Goal: Find specific fact: Find specific fact

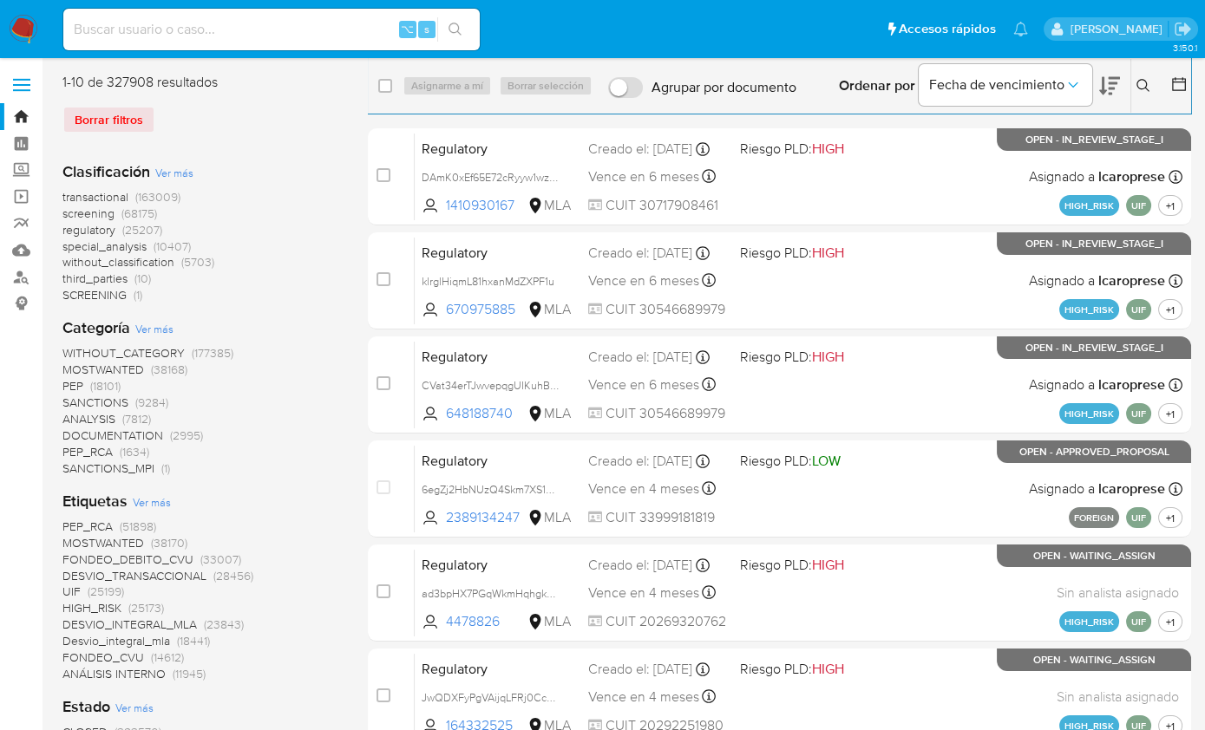
click at [1148, 87] on icon at bounding box center [1143, 86] width 14 height 14
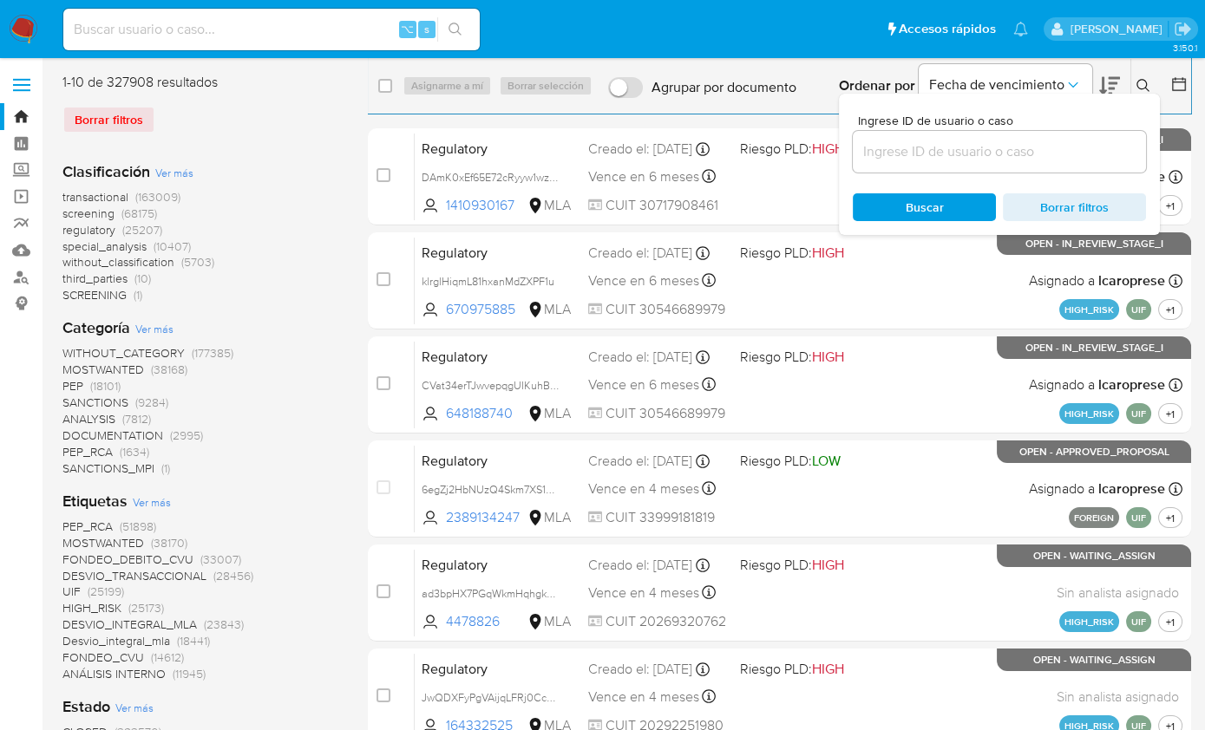
click at [984, 162] on input at bounding box center [999, 151] width 293 height 23
type input "1472090427"
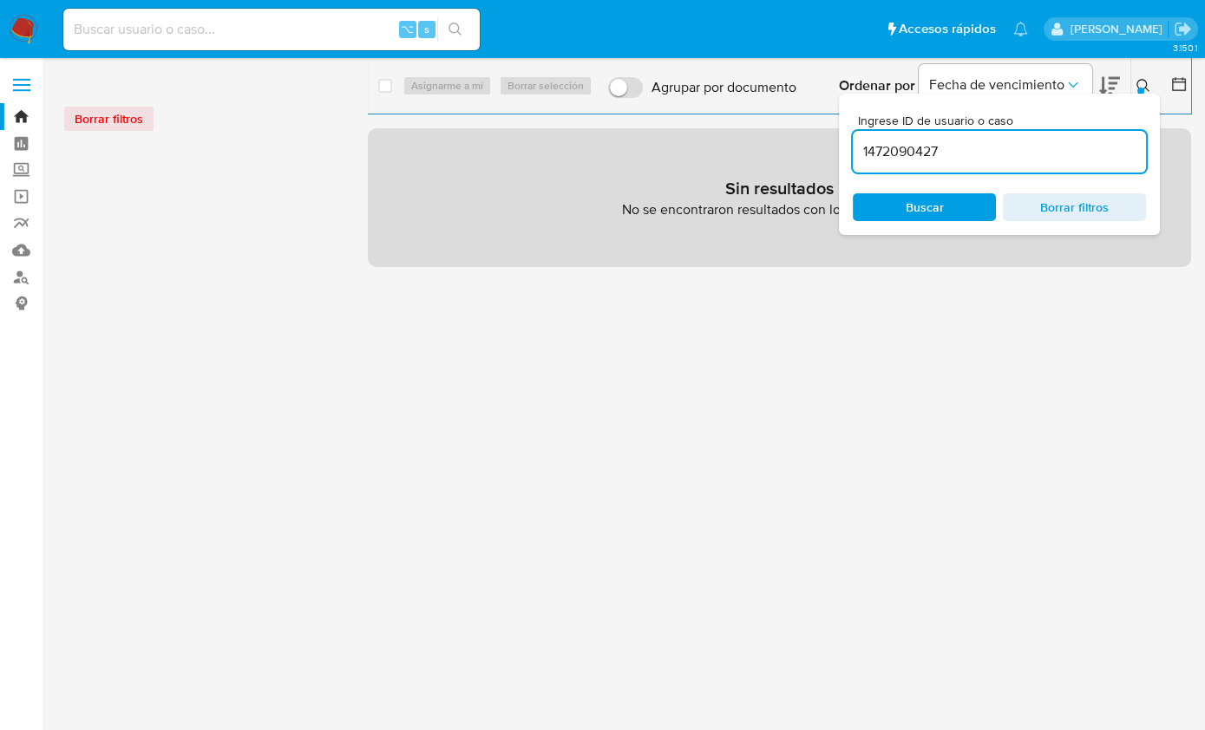
click at [1143, 85] on icon at bounding box center [1143, 86] width 14 height 14
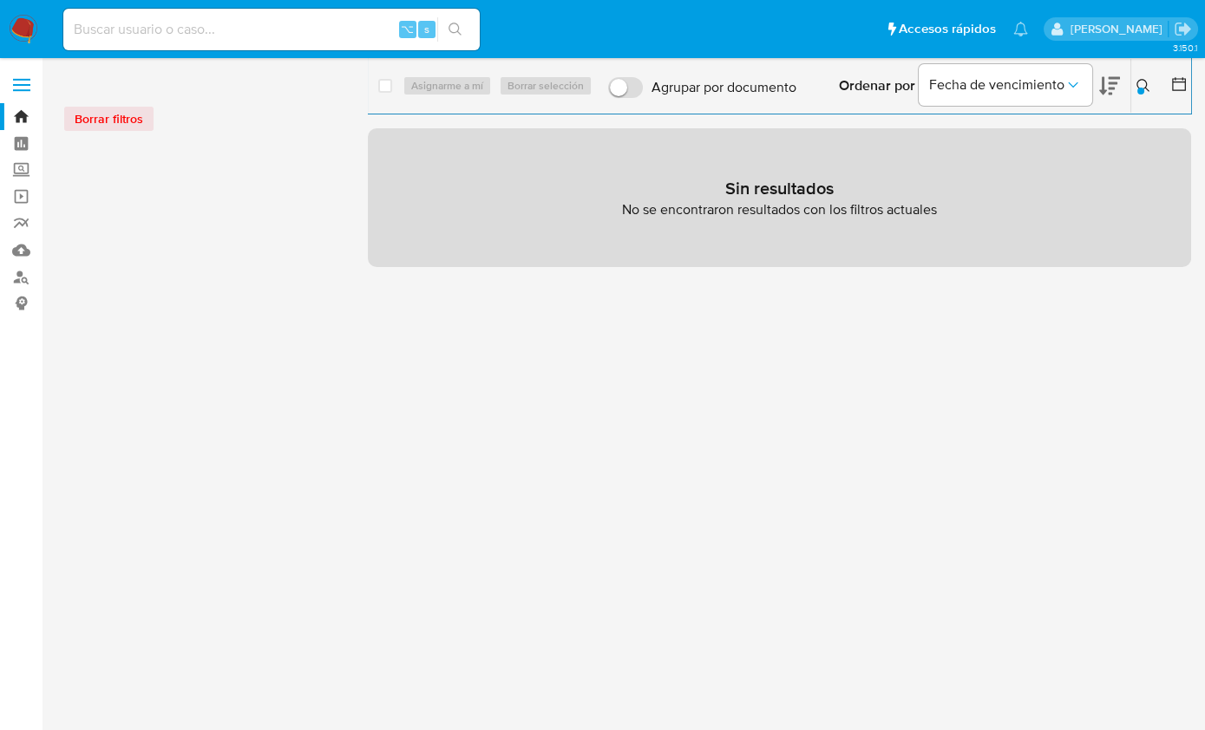
click at [138, 44] on div "⌥ s" at bounding box center [271, 30] width 416 height 42
click at [136, 36] on input at bounding box center [271, 29] width 416 height 23
paste input "1472090427"
type input "1472090427"
click at [182, 34] on input "1472090427" at bounding box center [271, 29] width 416 height 23
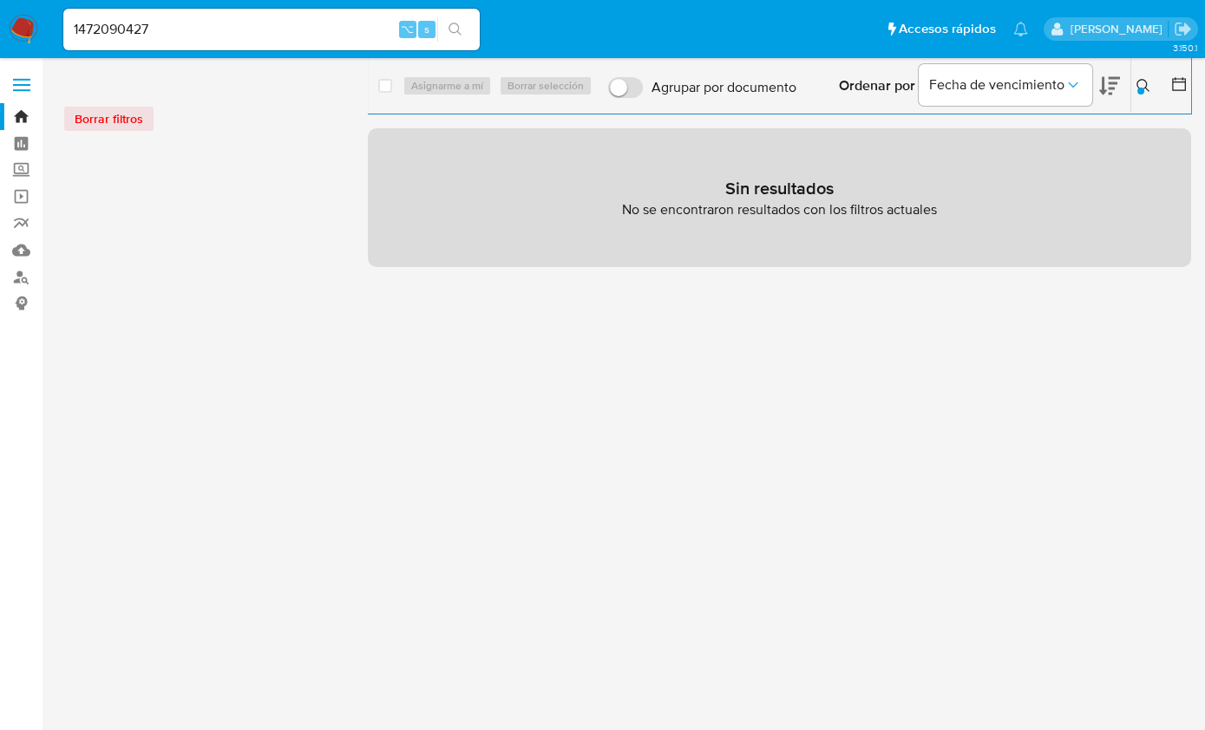
click at [39, 27] on nav "Pausado Ver notificaciones 1472090427 ⌥ s Accesos rápidos Presiona las siguient…" at bounding box center [602, 29] width 1205 height 58
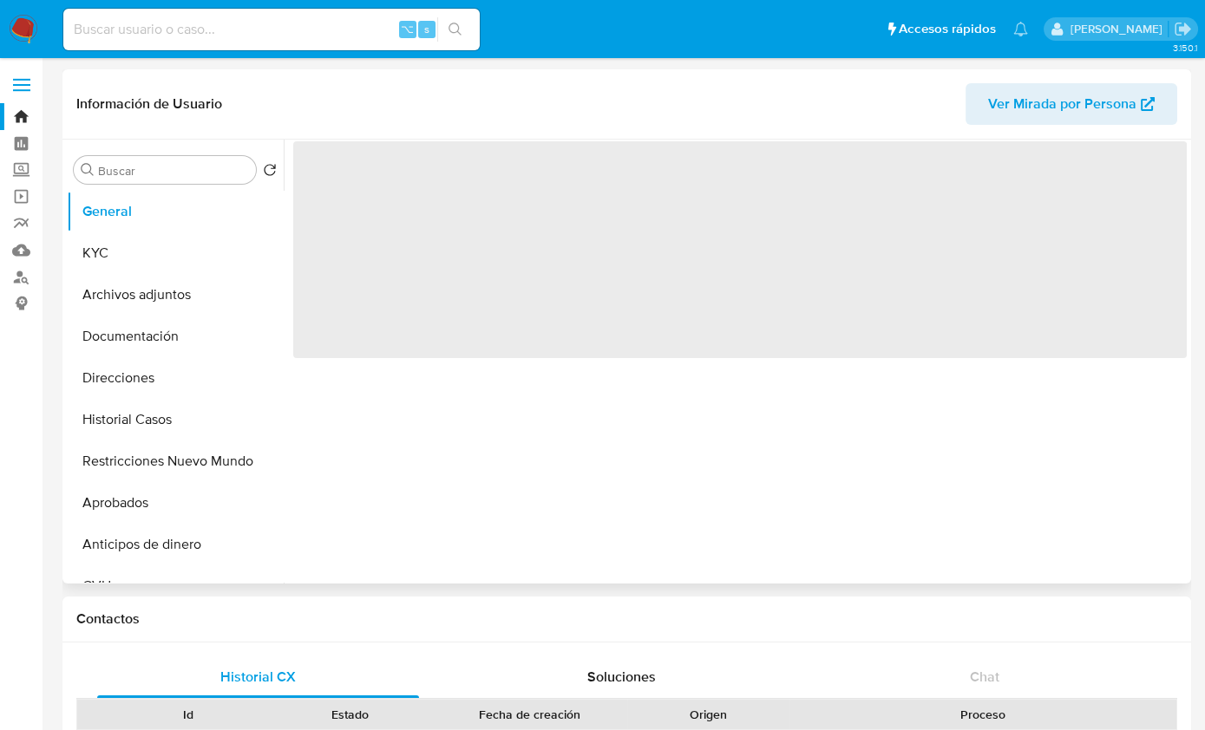
select select "10"
click at [104, 262] on button "KYC" at bounding box center [168, 253] width 203 height 42
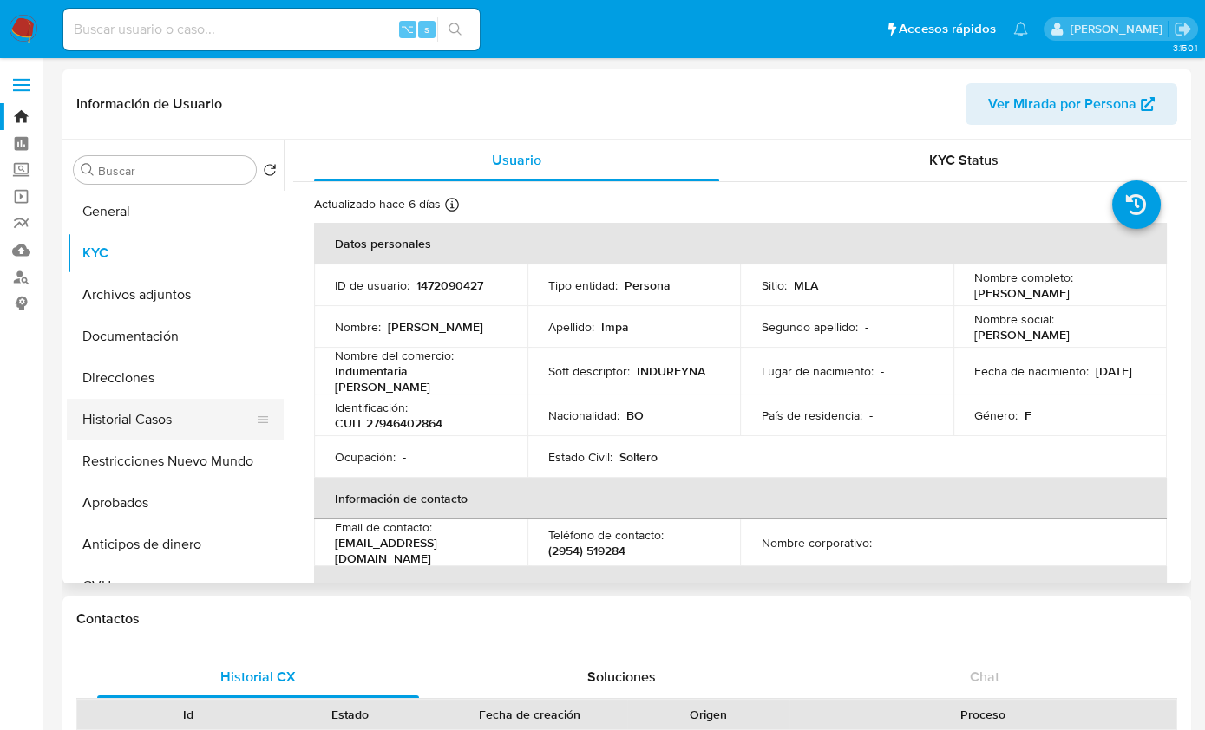
click at [161, 426] on button "Historial Casos" at bounding box center [168, 420] width 203 height 42
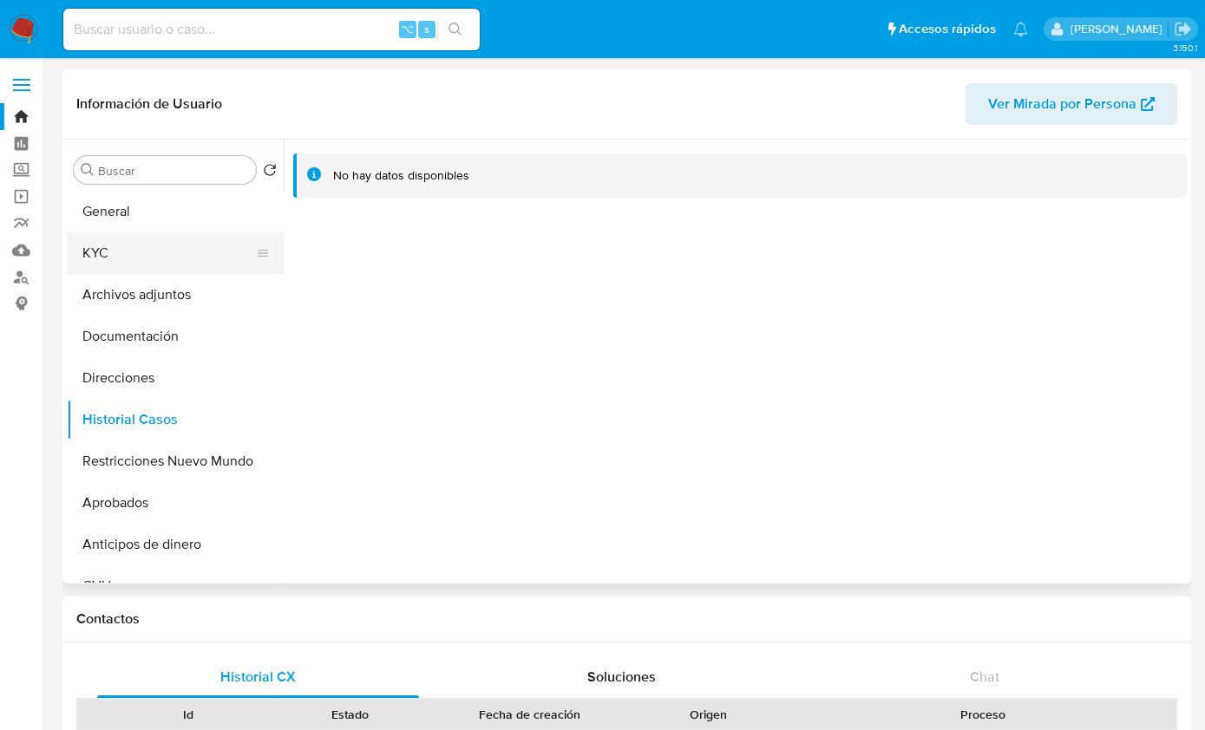
click at [134, 265] on button "KYC" at bounding box center [168, 253] width 203 height 42
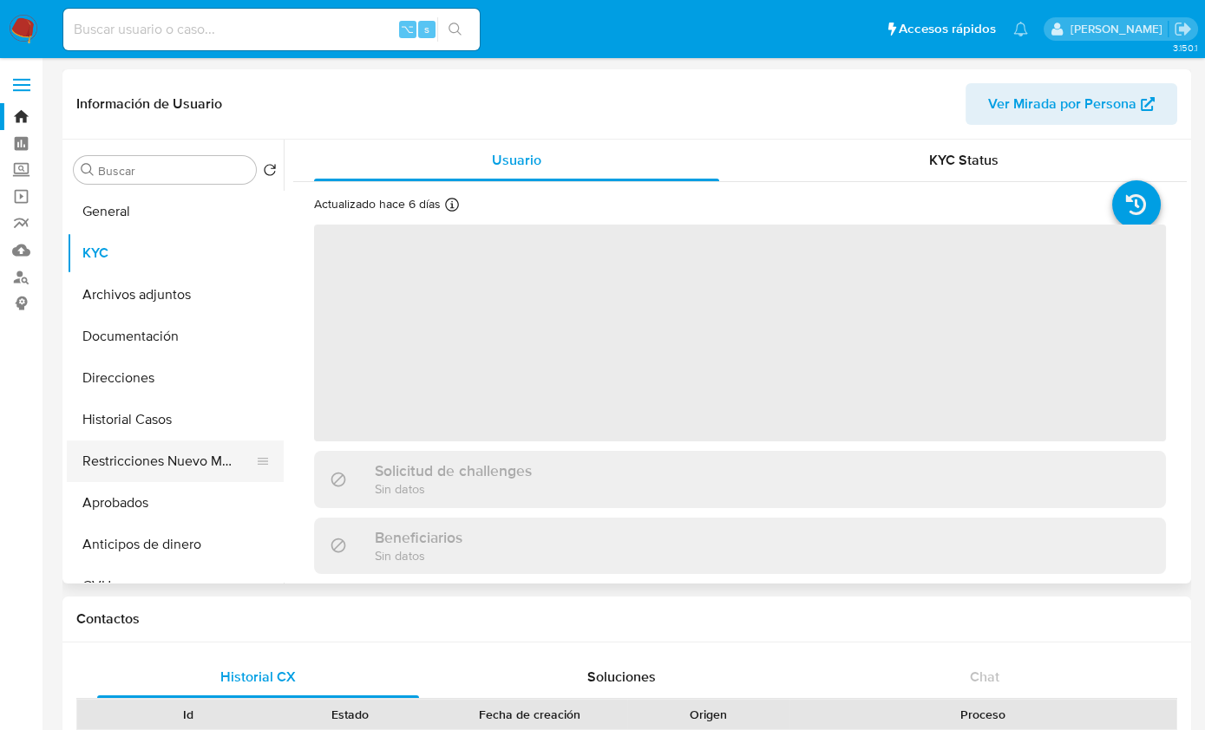
click at [121, 450] on button "Restricciones Nuevo Mundo" at bounding box center [168, 462] width 203 height 42
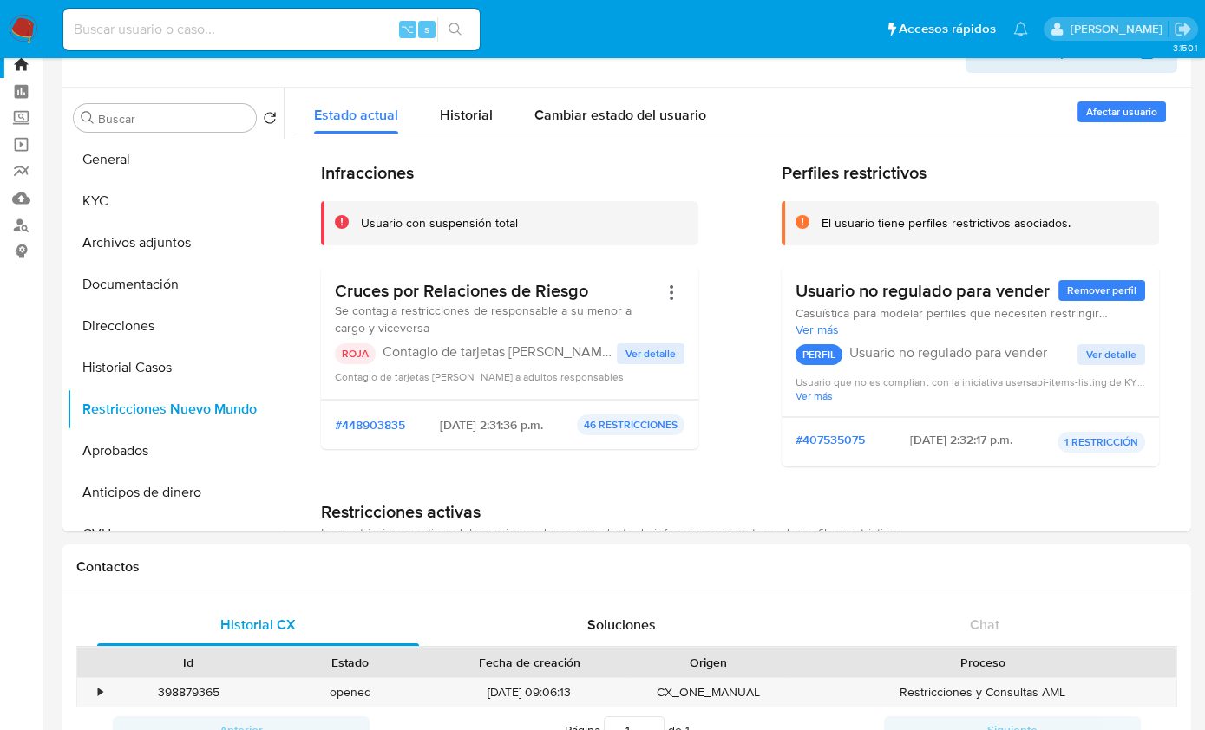
scroll to position [38, 0]
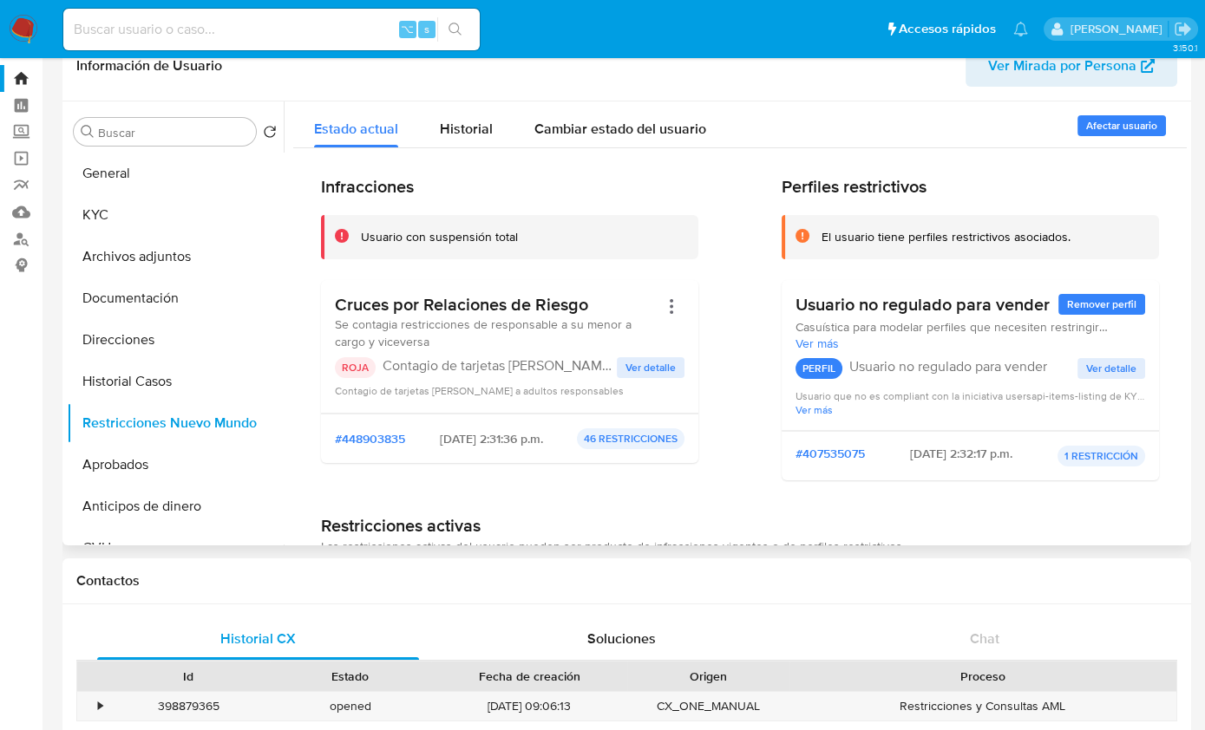
click at [654, 361] on span "Ver detalle" at bounding box center [650, 367] width 50 height 17
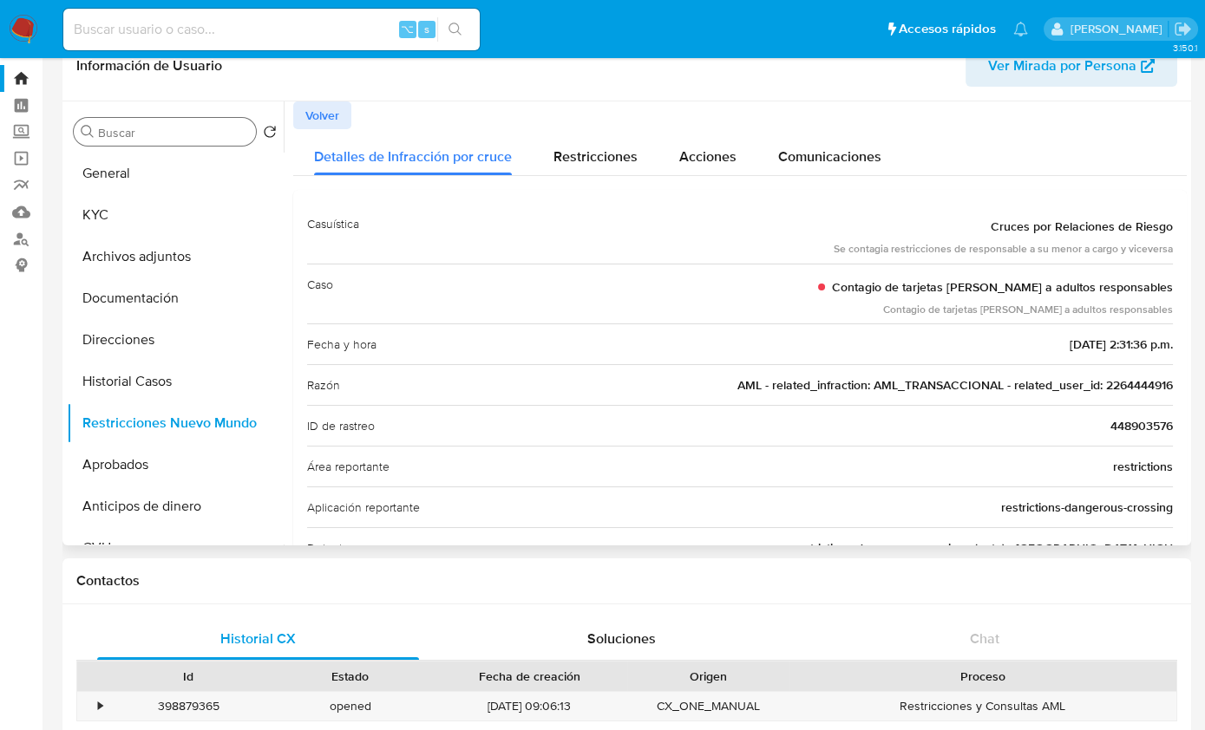
click at [141, 130] on input "Buscar" at bounding box center [173, 133] width 151 height 16
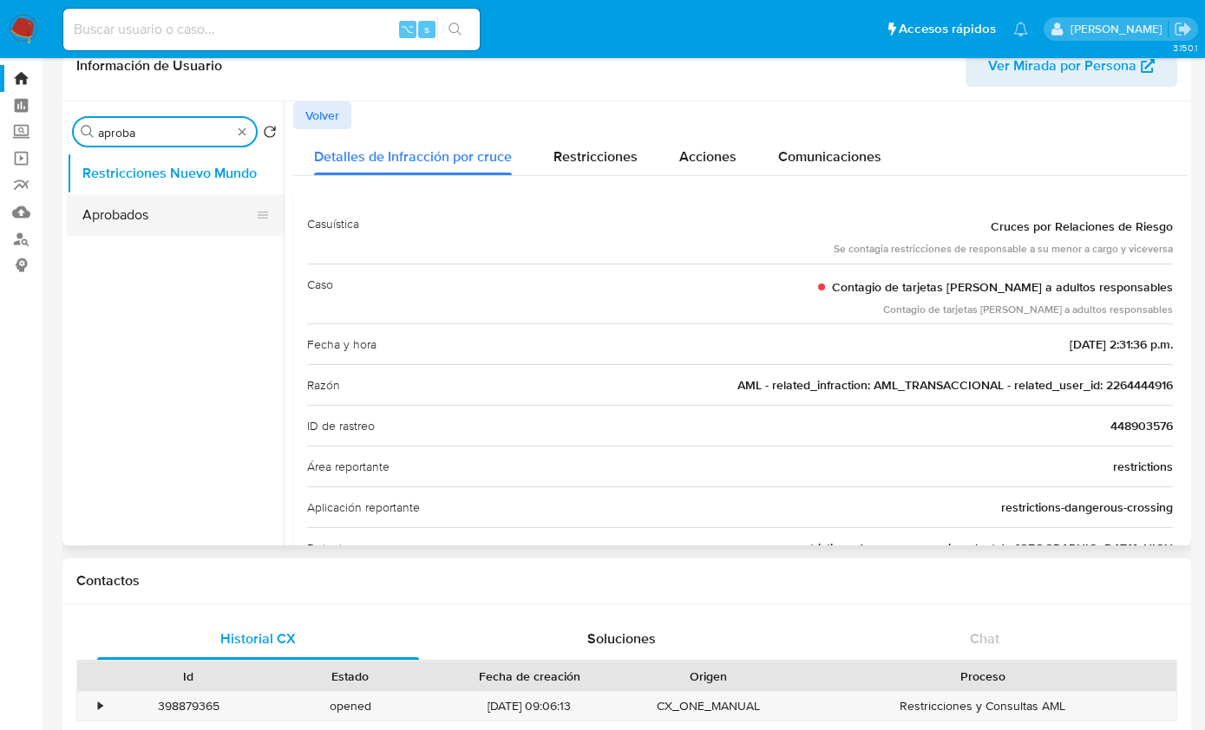
type input "aproba"
click at [127, 226] on button "Aprobados" at bounding box center [168, 215] width 203 height 42
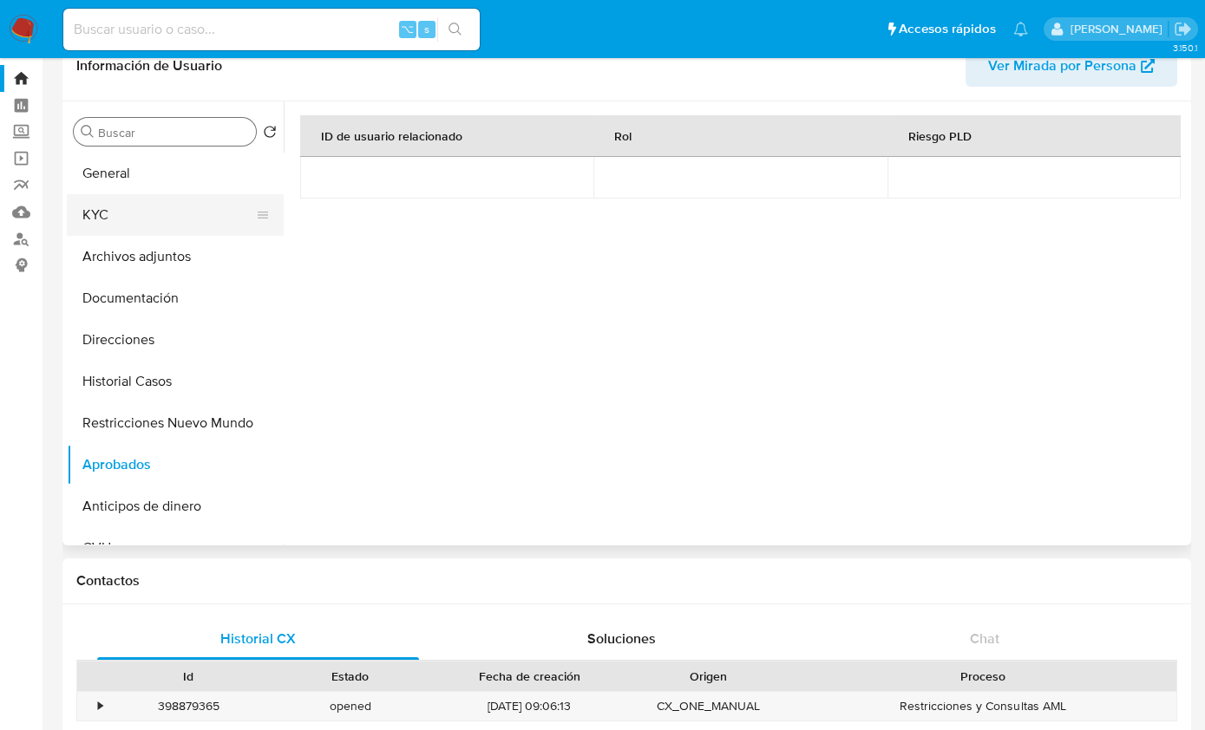
click at [130, 219] on button "KYC" at bounding box center [168, 215] width 203 height 42
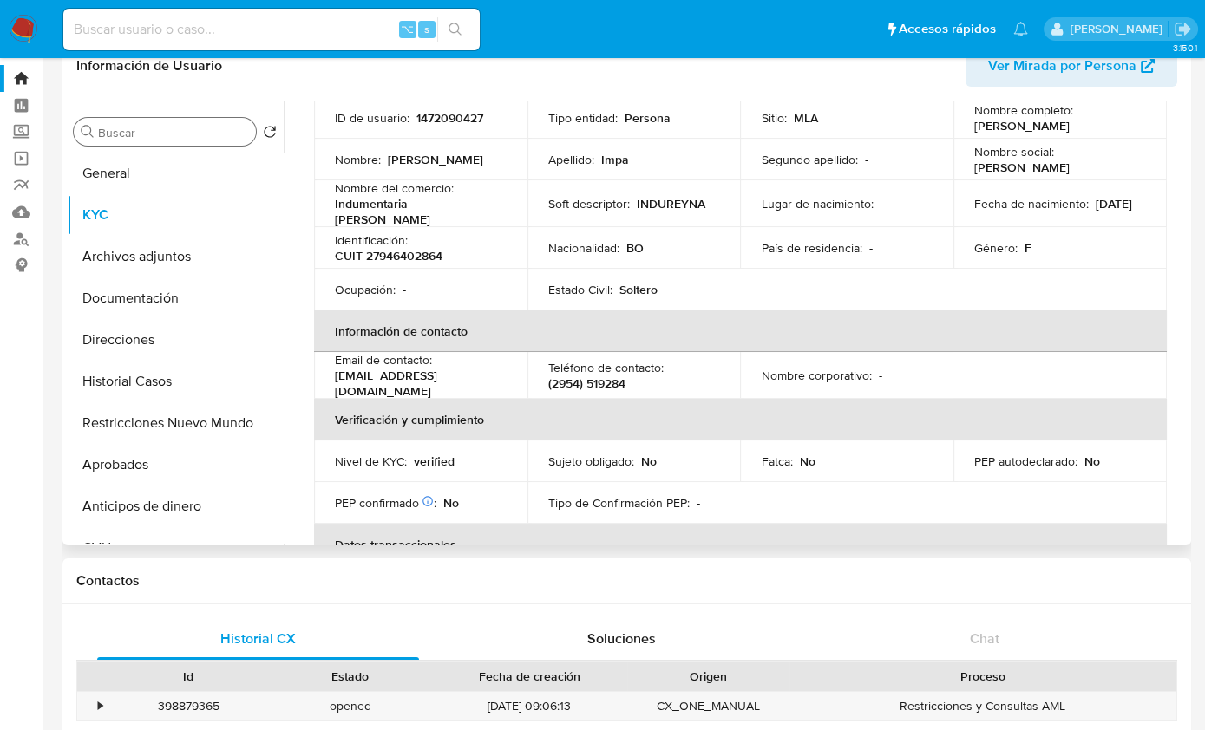
scroll to position [132, 0]
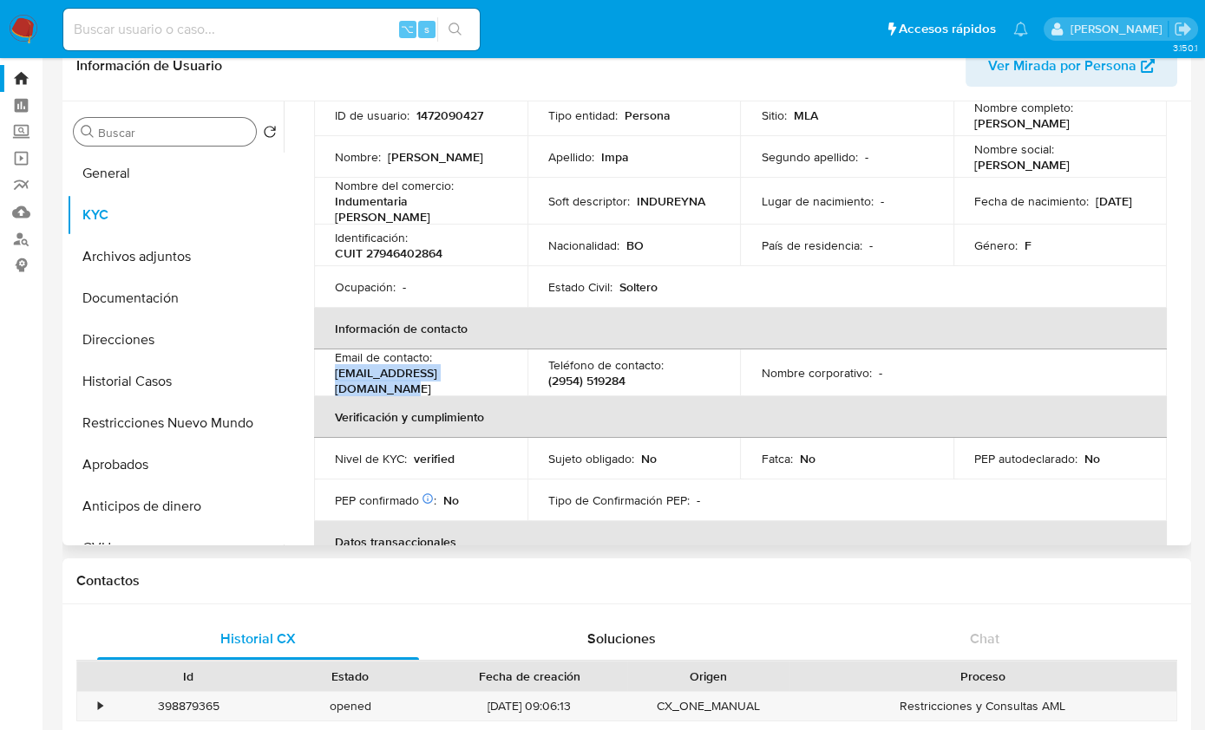
drag, startPoint x: 495, startPoint y: 369, endPoint x: 333, endPoint y: 369, distance: 162.2
click at [335, 369] on p "[EMAIL_ADDRESS][DOMAIN_NAME]" at bounding box center [417, 380] width 165 height 31
copy p "[EMAIL_ADDRESS][DOMAIN_NAME]"
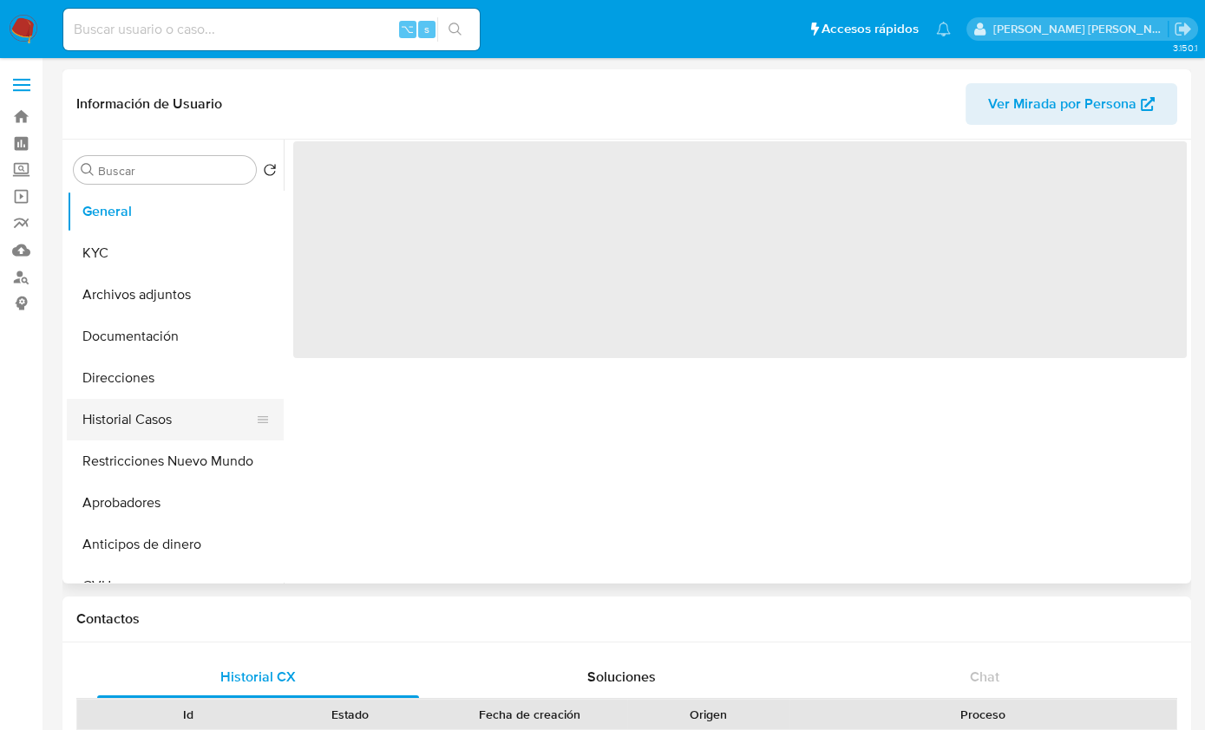
click at [162, 413] on button "Historial Casos" at bounding box center [168, 420] width 203 height 42
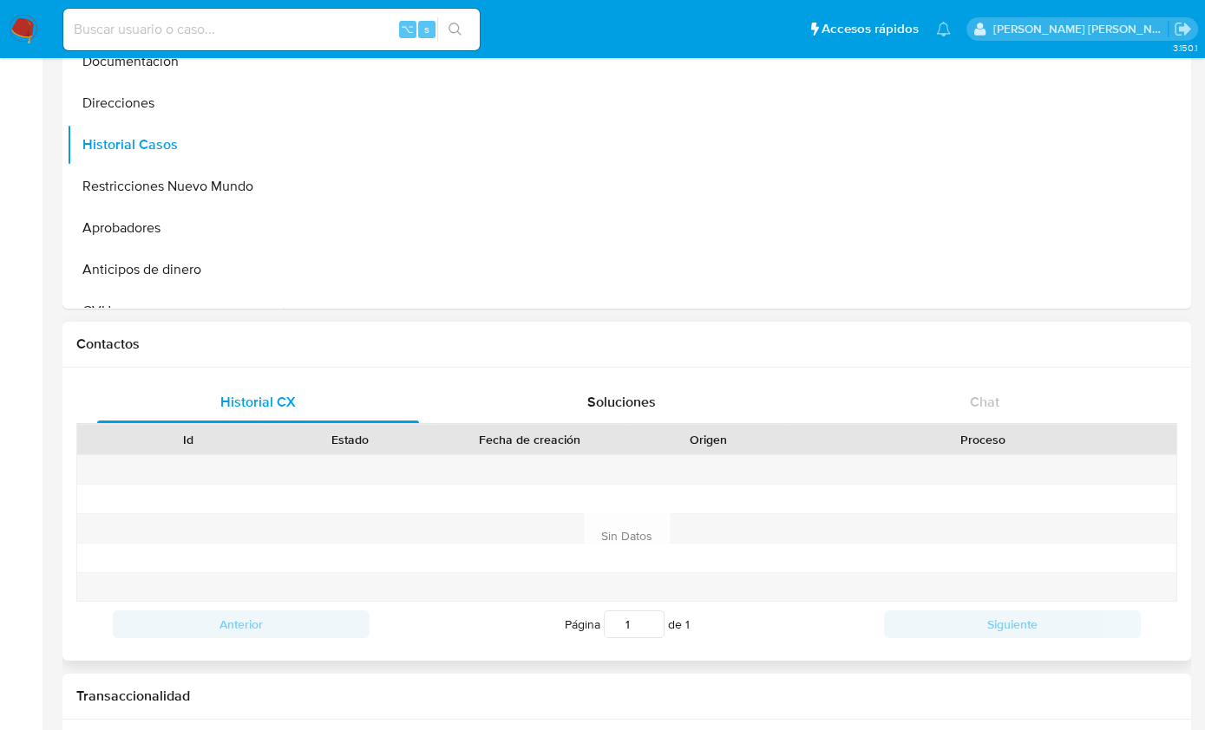
select select "10"
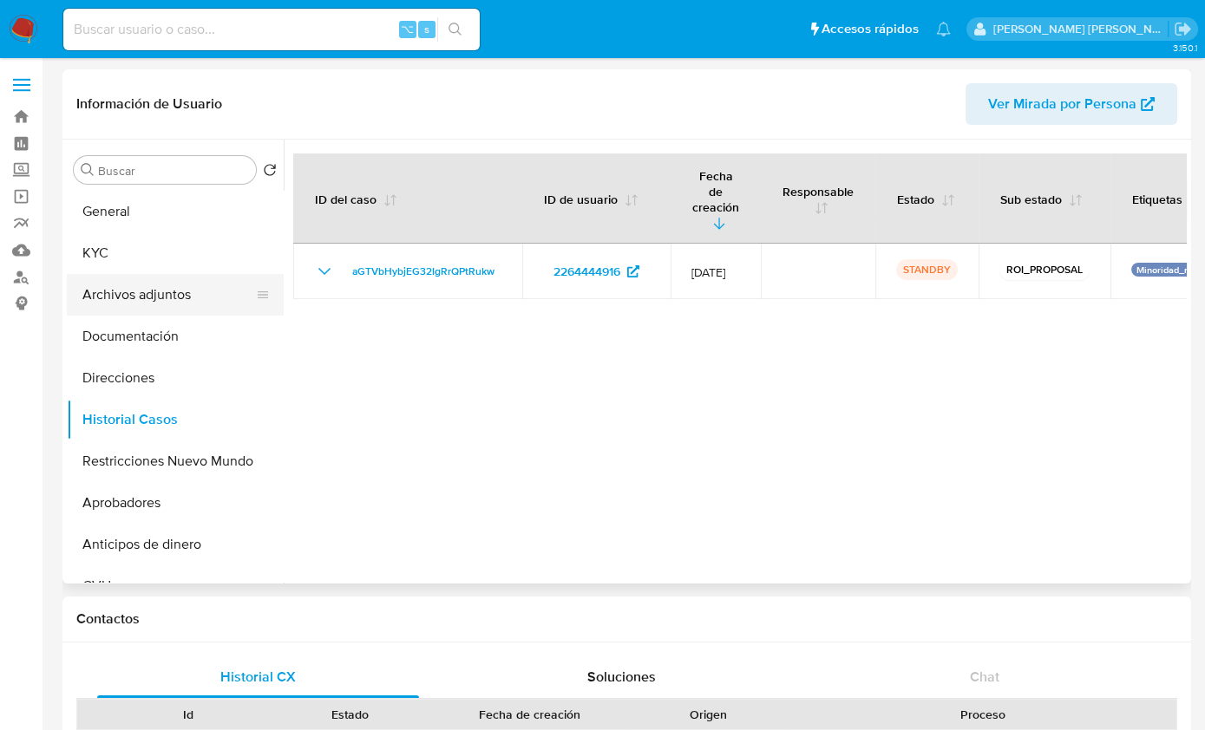
click at [159, 284] on button "Archivos adjuntos" at bounding box center [168, 295] width 203 height 42
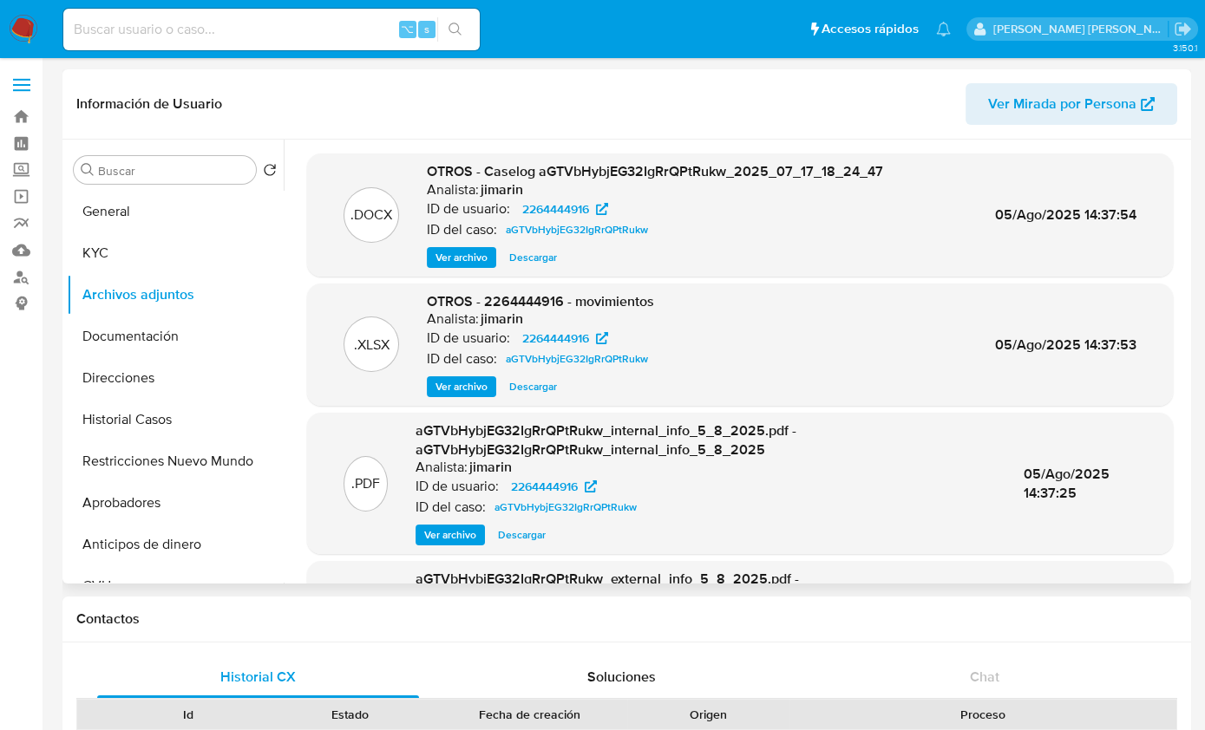
click at [519, 297] on span "OTROS - 2264444916 - movimientos" at bounding box center [540, 301] width 227 height 20
click at [518, 297] on span "OTROS - 2264444916 - movimientos" at bounding box center [540, 301] width 227 height 20
copy span "2264444916"
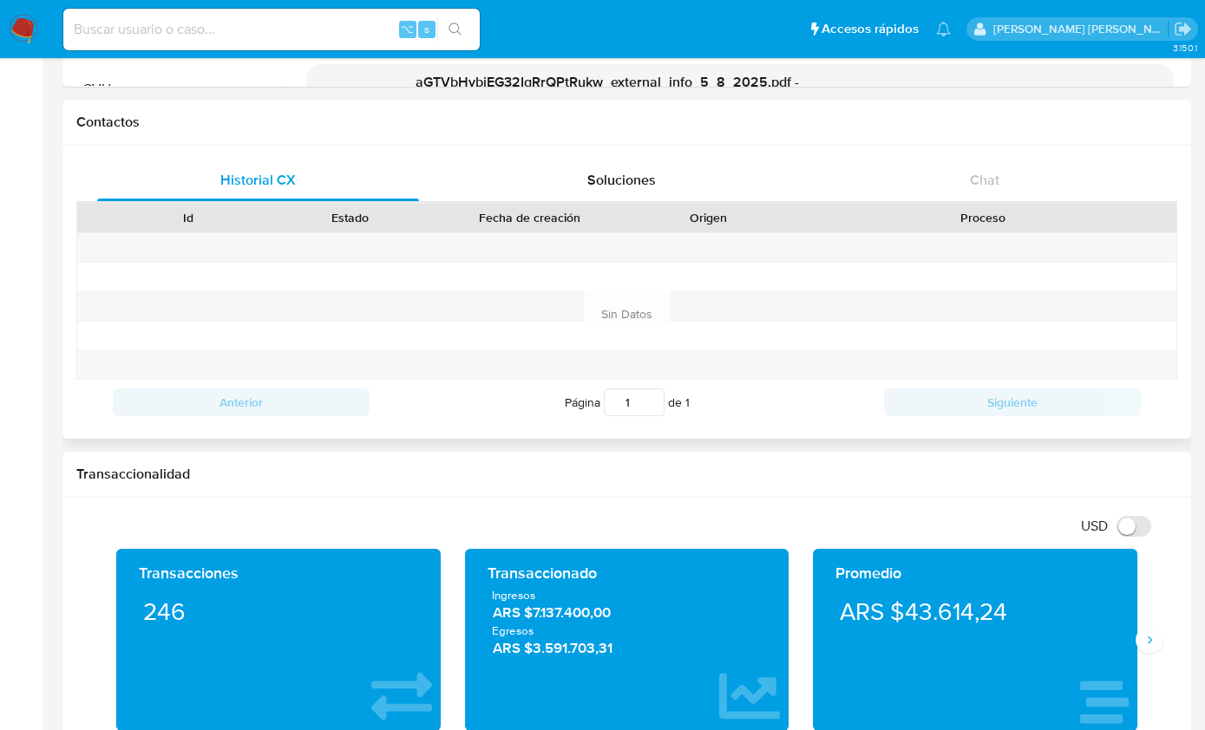
scroll to position [186, 0]
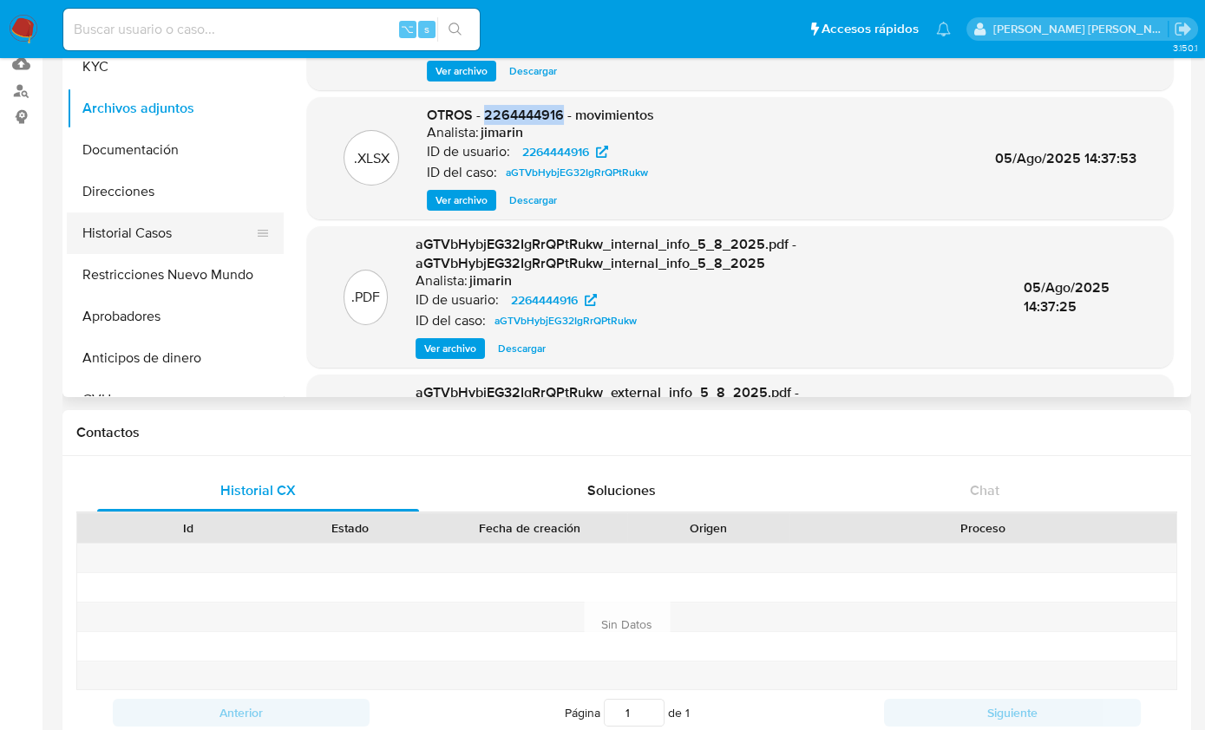
click at [151, 231] on button "Historial Casos" at bounding box center [168, 233] width 203 height 42
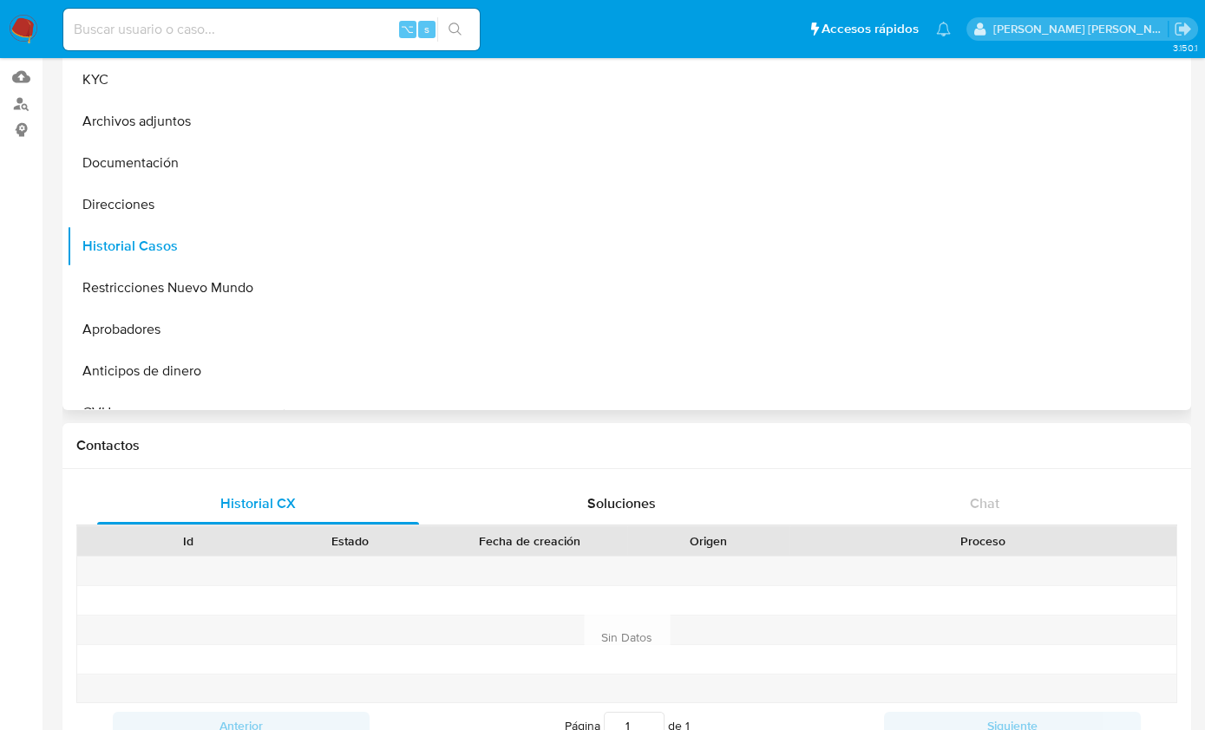
scroll to position [0, 0]
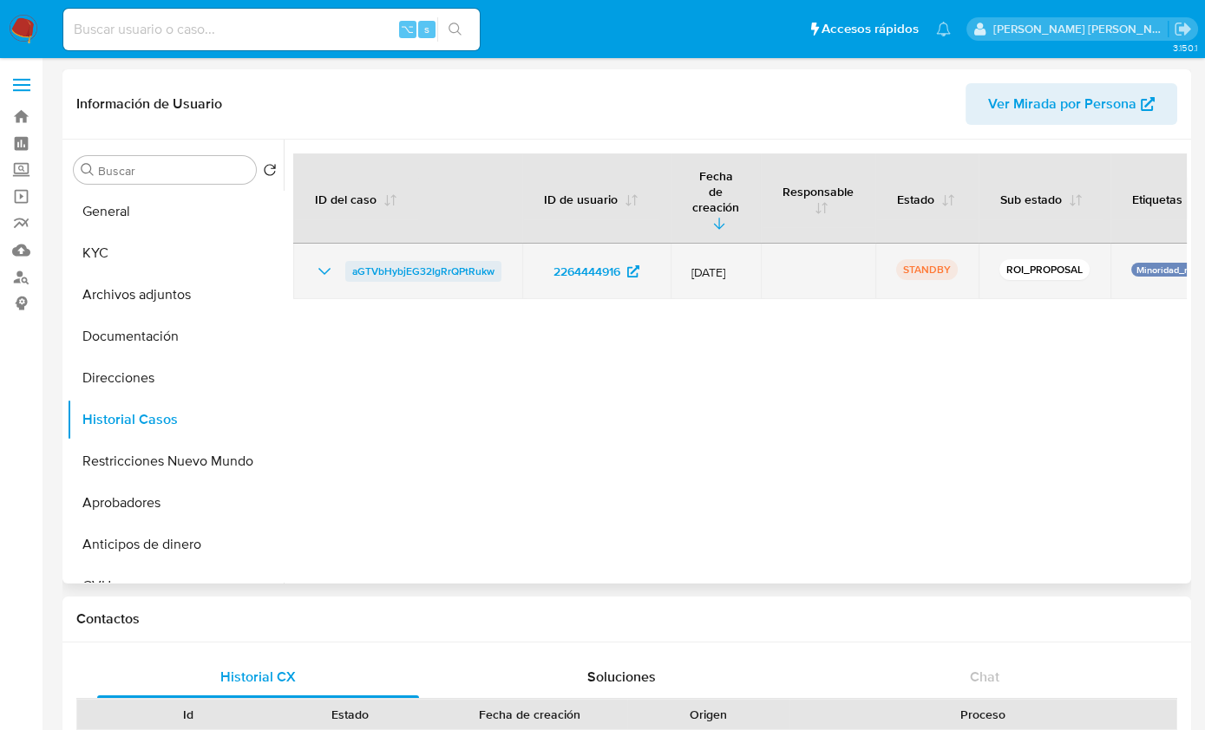
click at [428, 261] on span "aGTVbHybjEG32IgRrQPtRukw" at bounding box center [423, 271] width 142 height 21
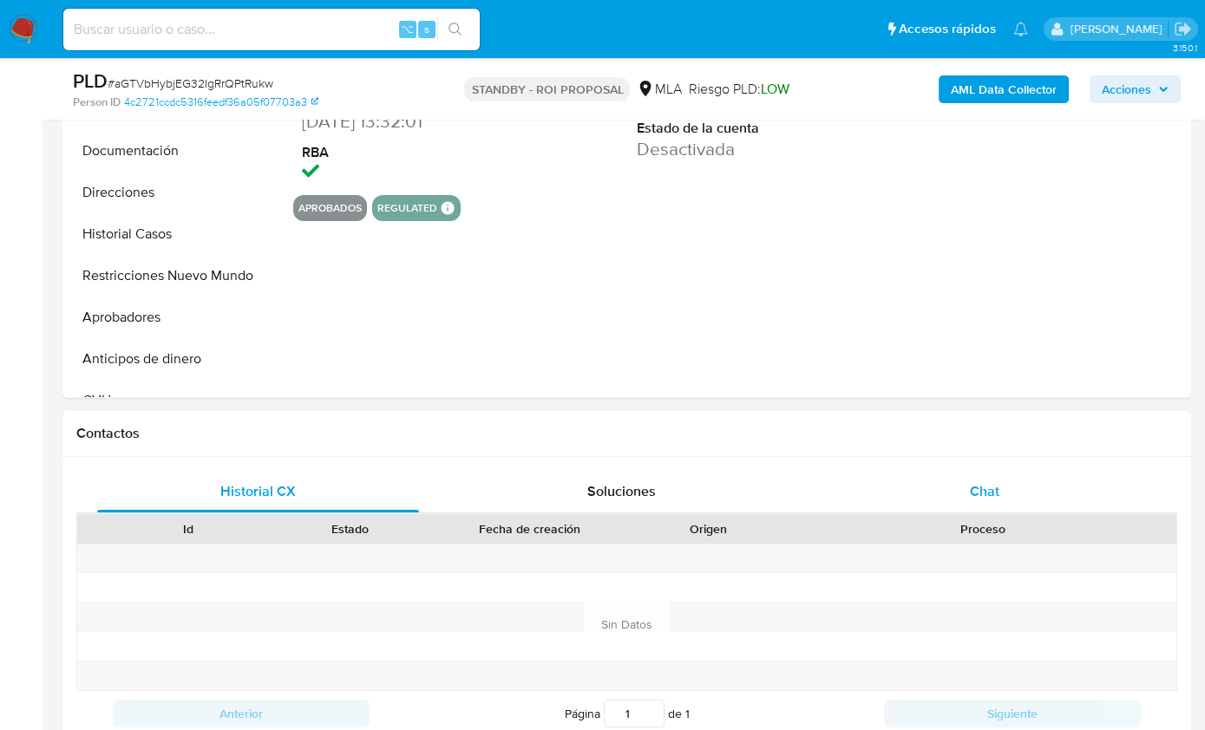
click at [1022, 481] on div "Chat" at bounding box center [985, 492] width 322 height 42
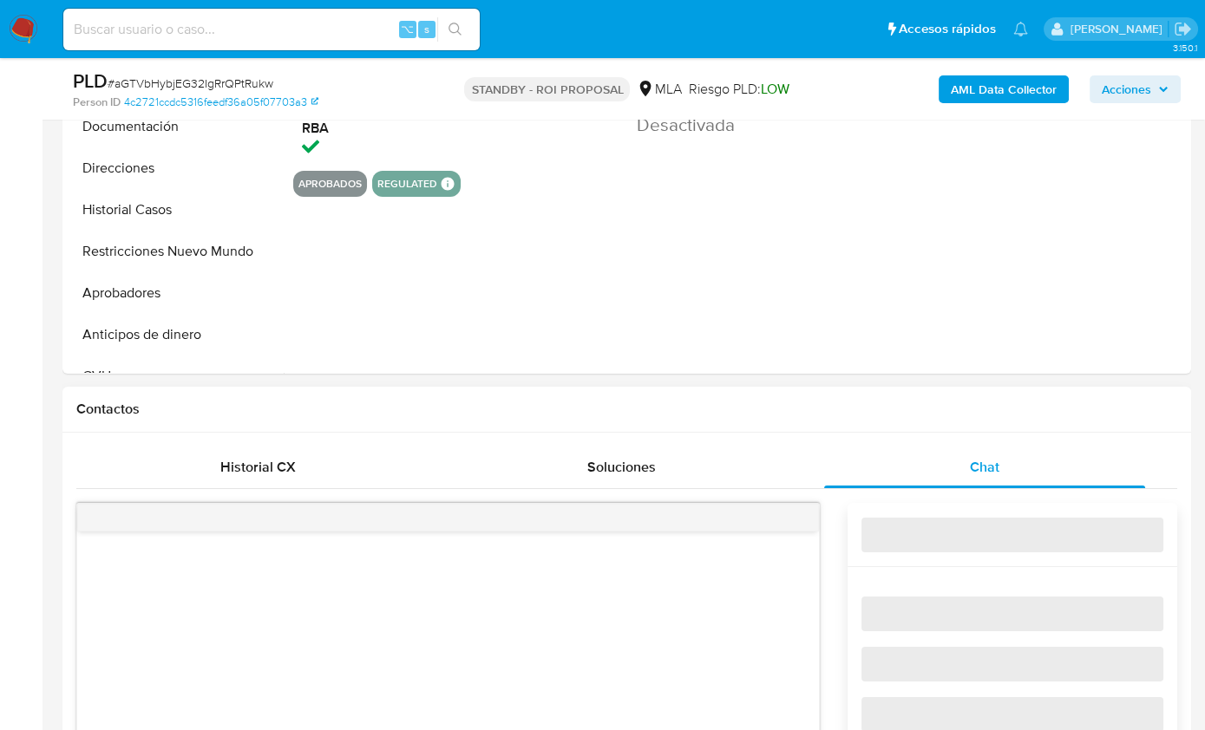
select select "10"
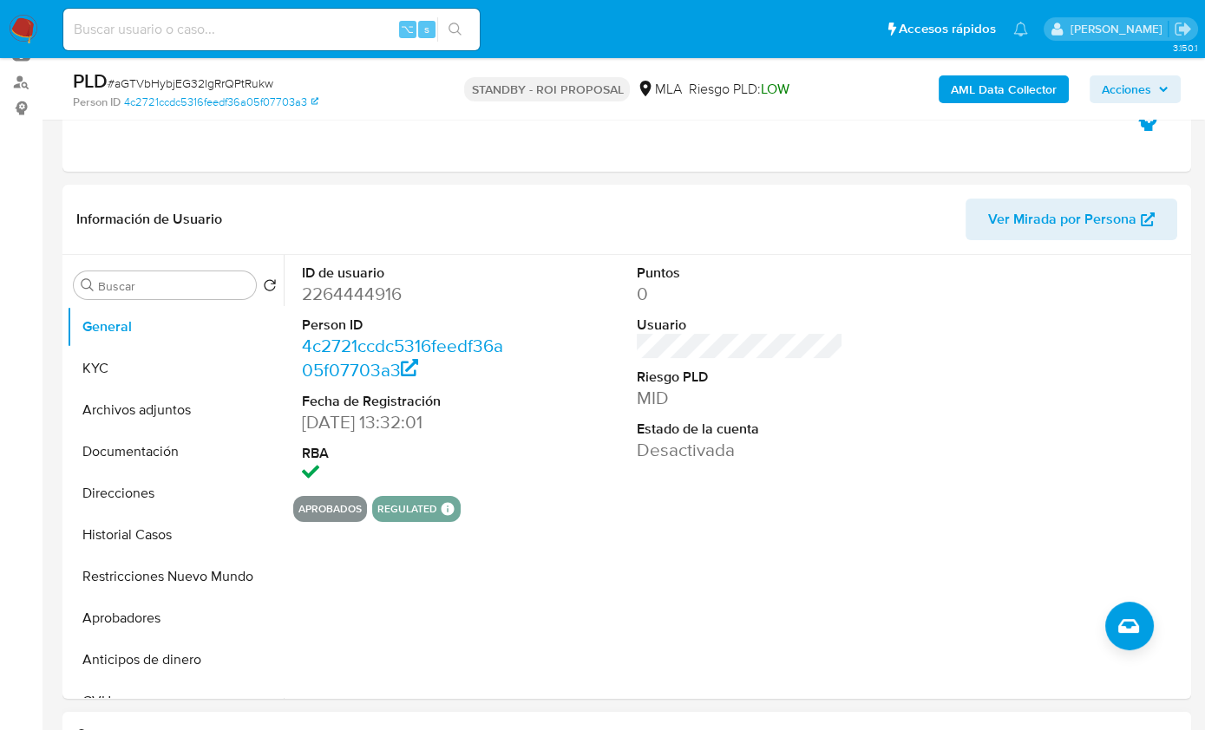
scroll to position [164, 0]
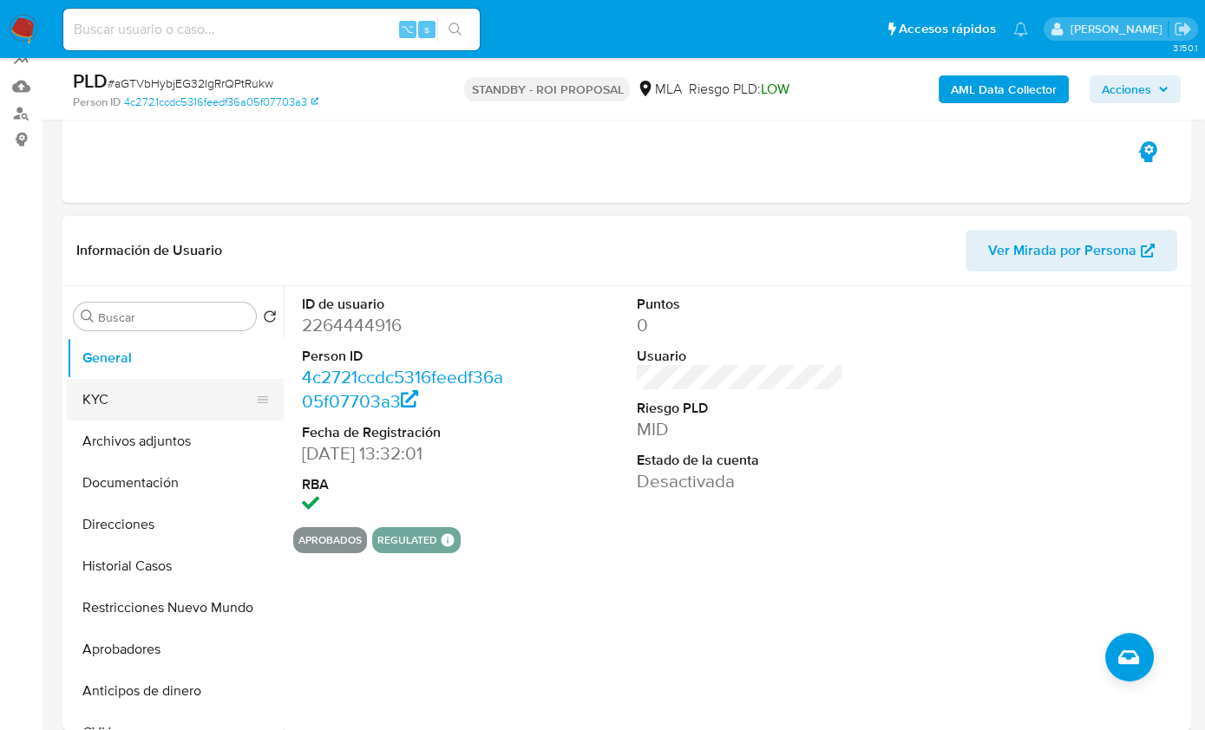
click at [121, 403] on button "KYC" at bounding box center [168, 400] width 203 height 42
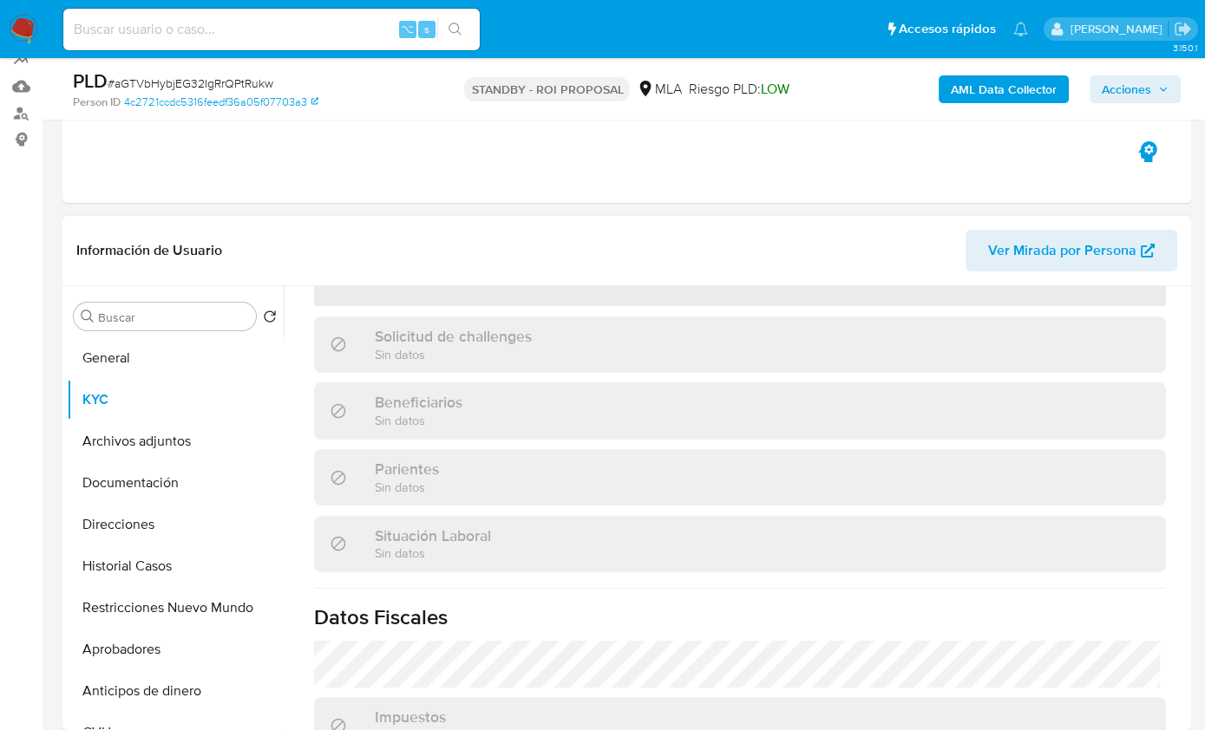
scroll to position [283, 0]
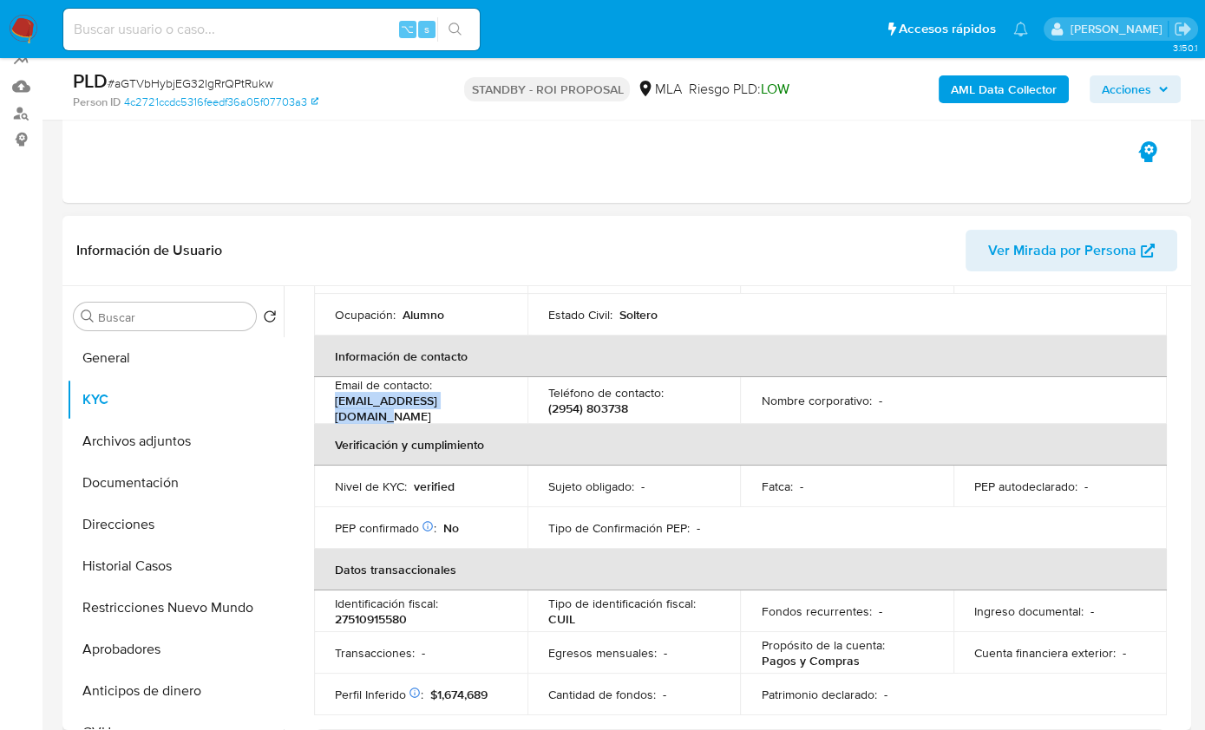
drag, startPoint x: 480, startPoint y: 403, endPoint x: 333, endPoint y: 408, distance: 146.6
click at [333, 408] on td "Email de contacto : yamilaimpa110@gmail.com" at bounding box center [420, 400] width 213 height 47
copy p "yamilaimpa110@gmail.com"
